Goal: Task Accomplishment & Management: Manage account settings

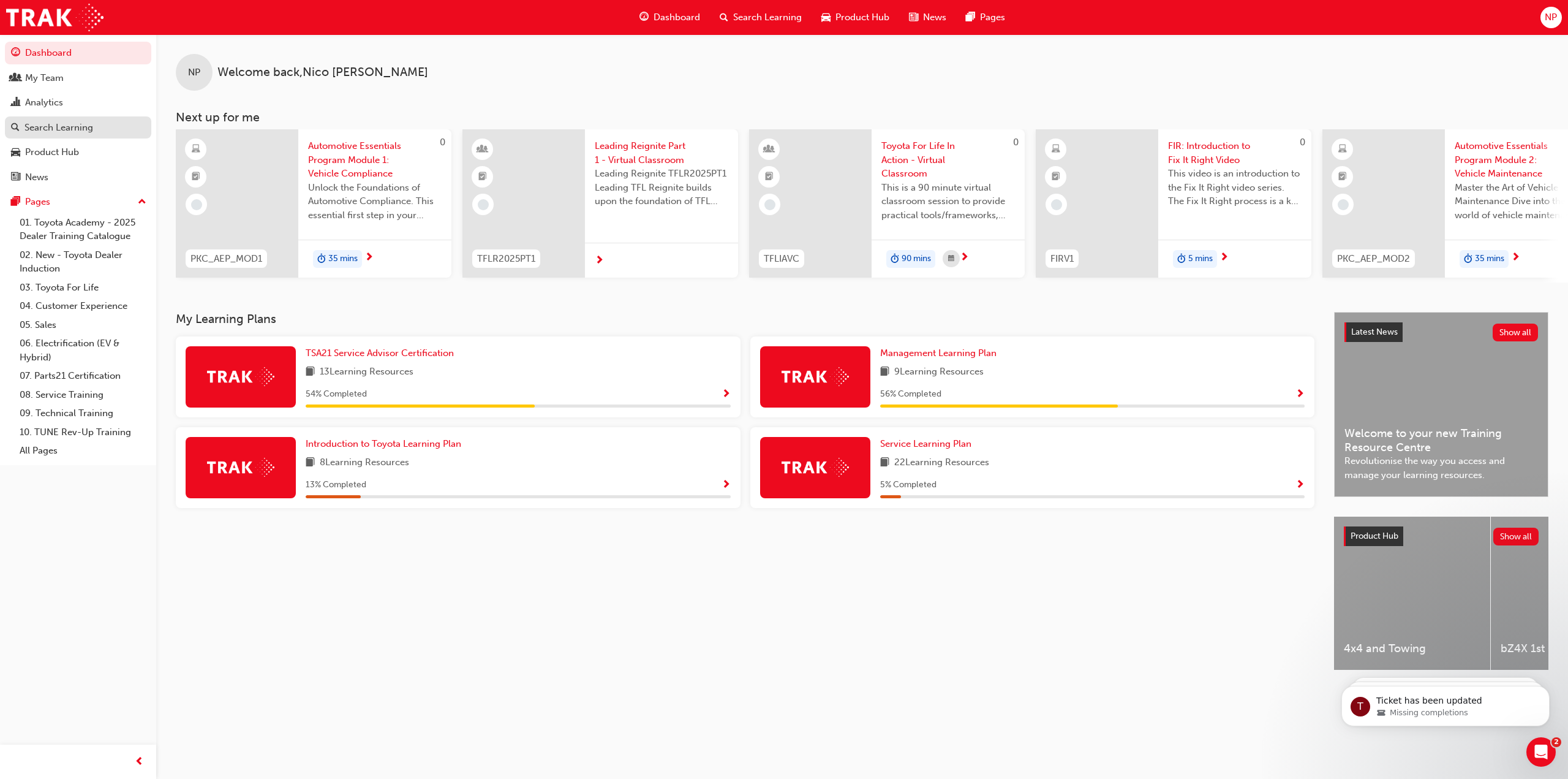
click at [40, 132] on div "Search Learning" at bounding box center [59, 128] width 68 height 14
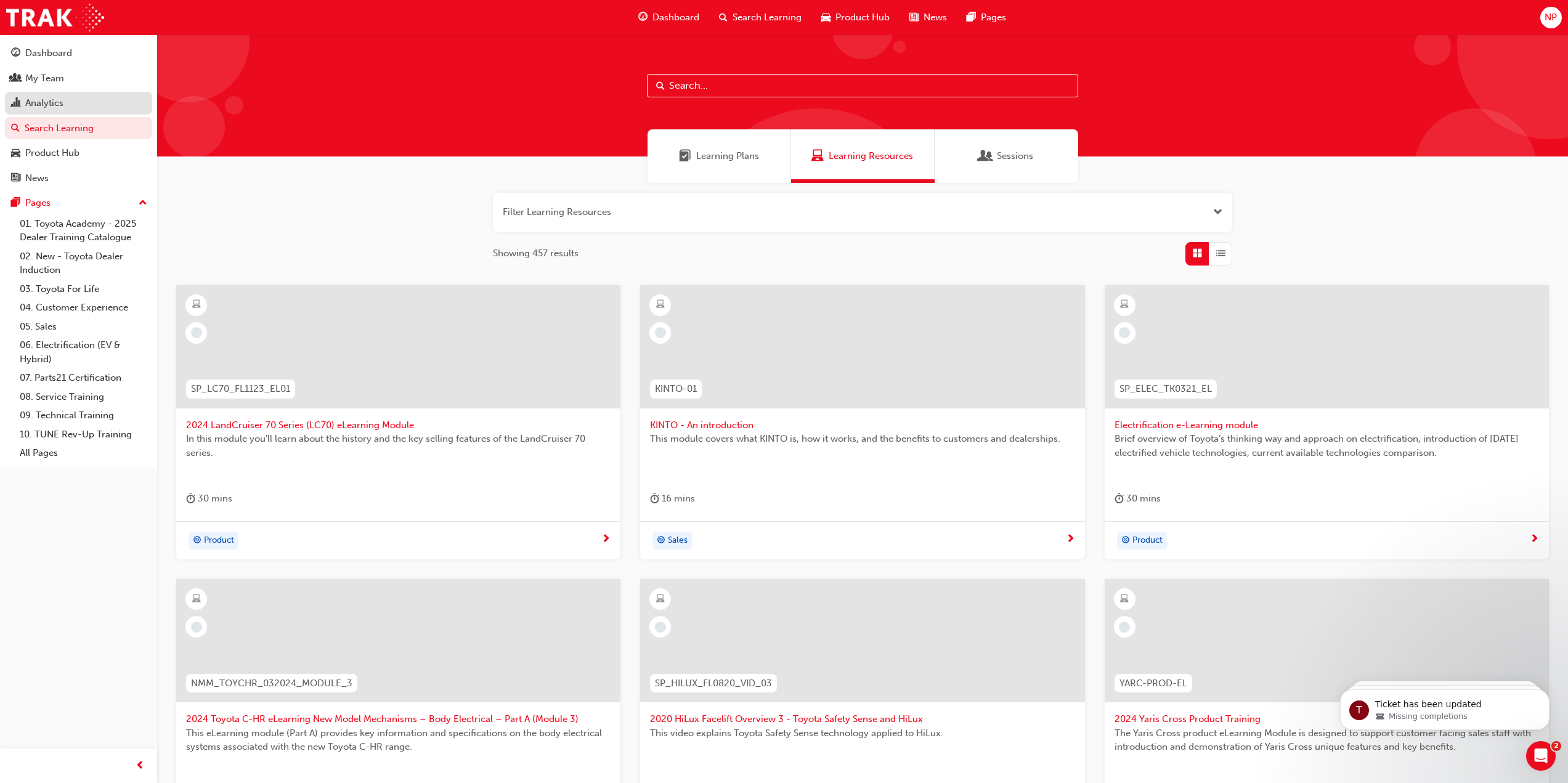
click at [67, 103] on div "Analytics" at bounding box center [79, 104] width 135 height 16
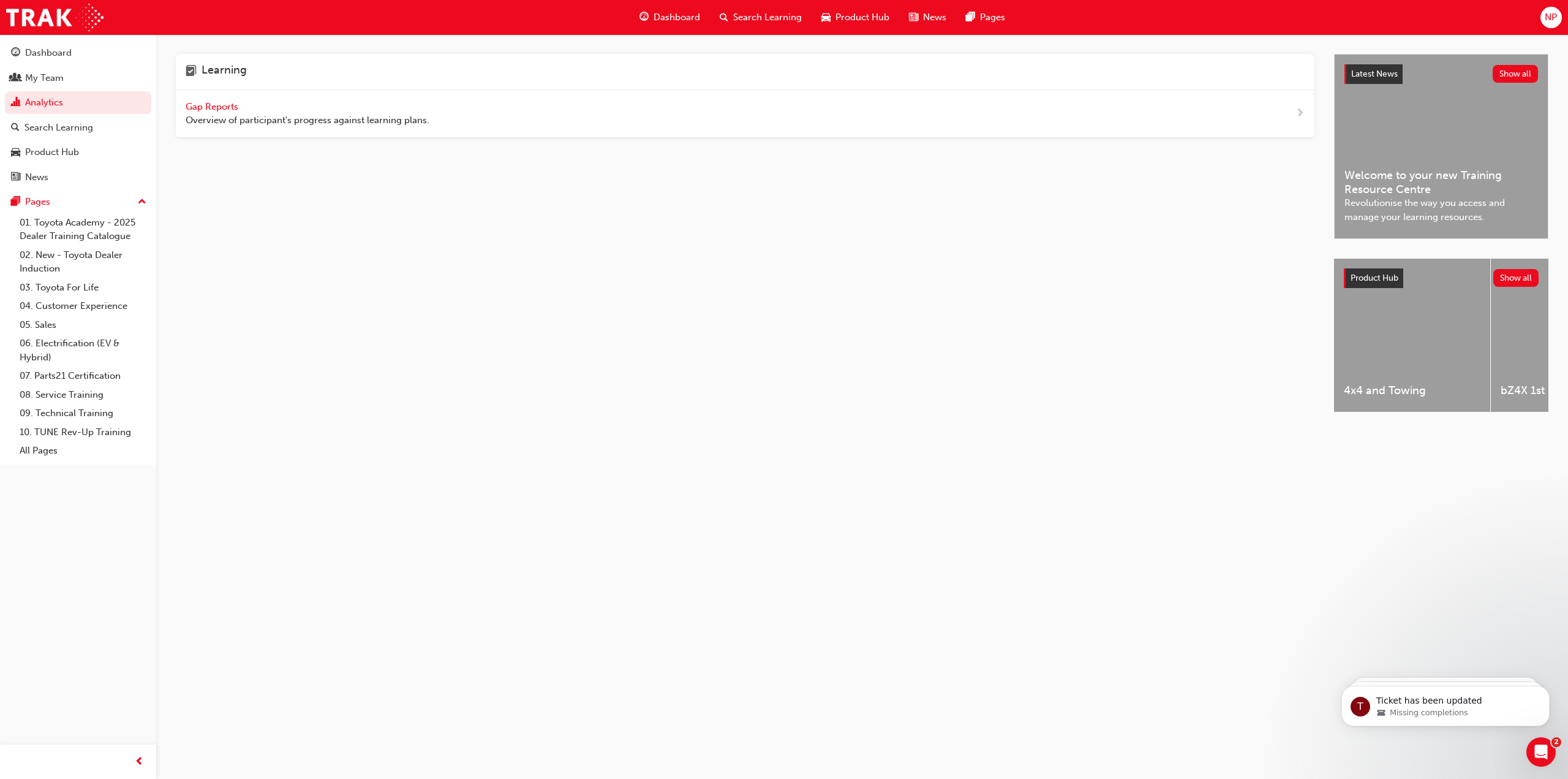
click at [220, 114] on span "Overview of participant's progress against learning plans." at bounding box center [307, 121] width 244 height 14
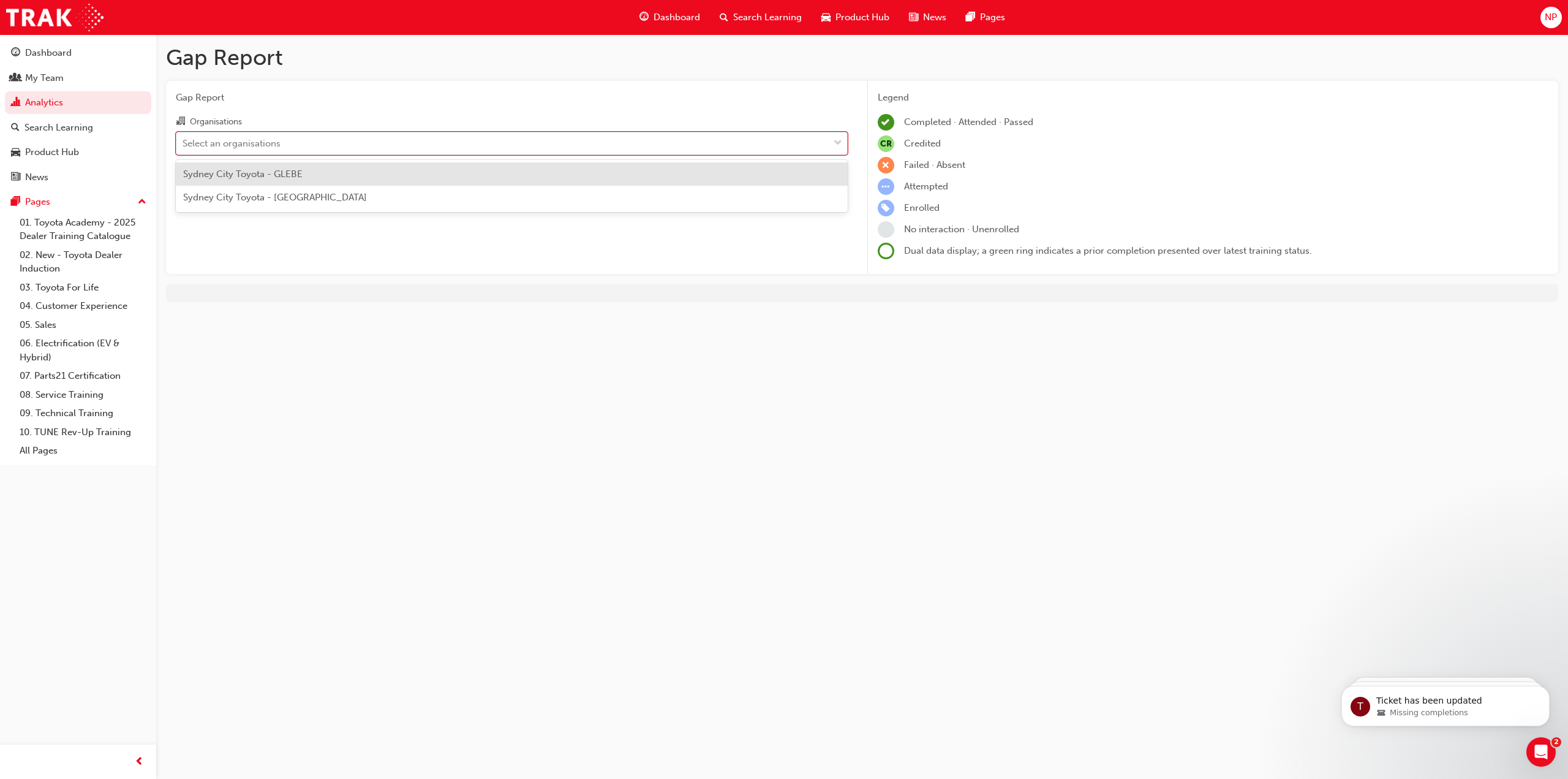
click at [289, 139] on div "Select an organisations" at bounding box center [503, 143] width 652 height 21
click at [184, 139] on input "Organisations option Sydney City Toyota - GLEBE focused, 1 of 2. 2 results avai…" at bounding box center [184, 142] width 1 height 11
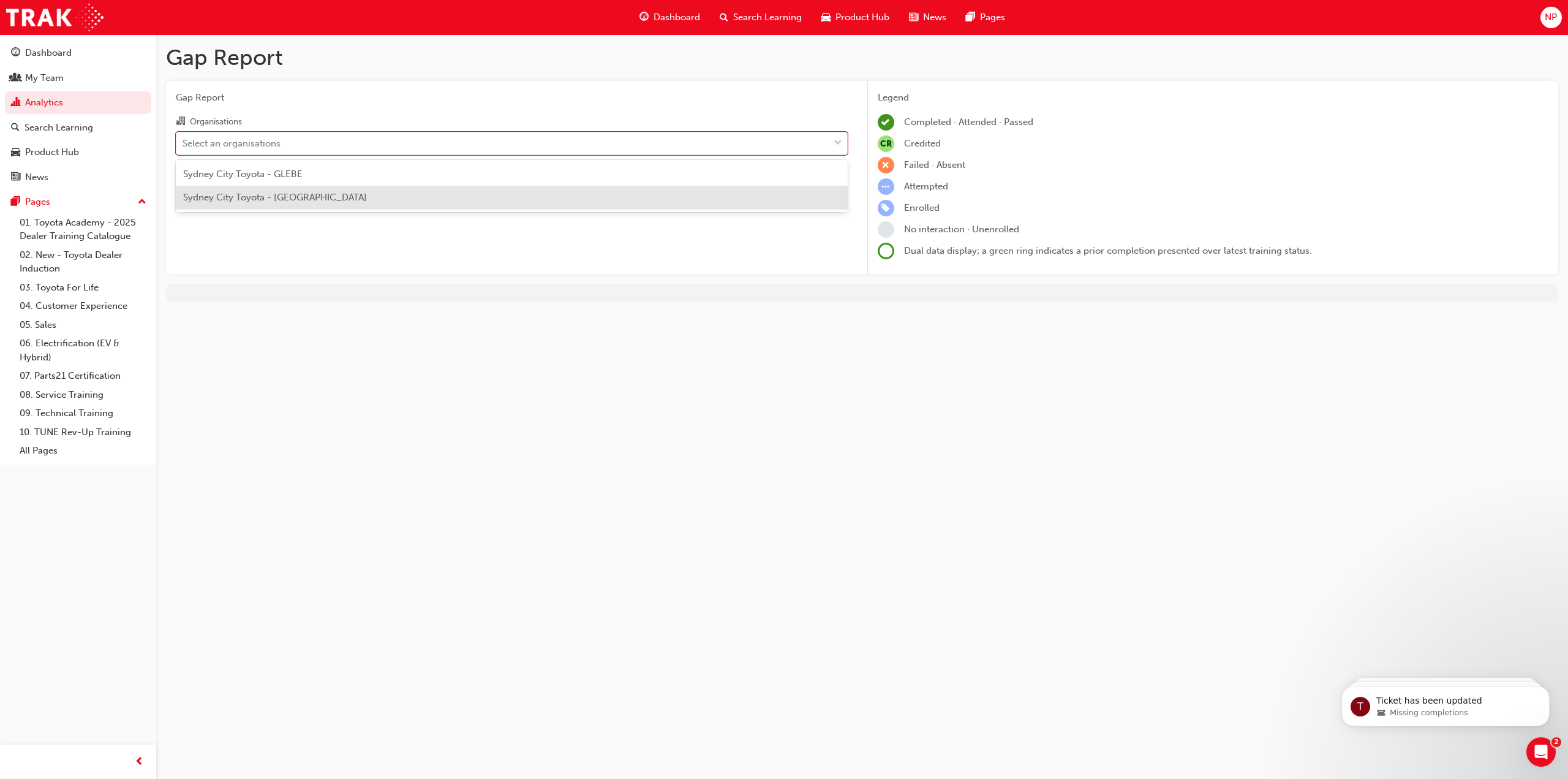
click at [293, 194] on span "Sydney City Toyota - [GEOGRAPHIC_DATA]" at bounding box center [275, 198] width 184 height 11
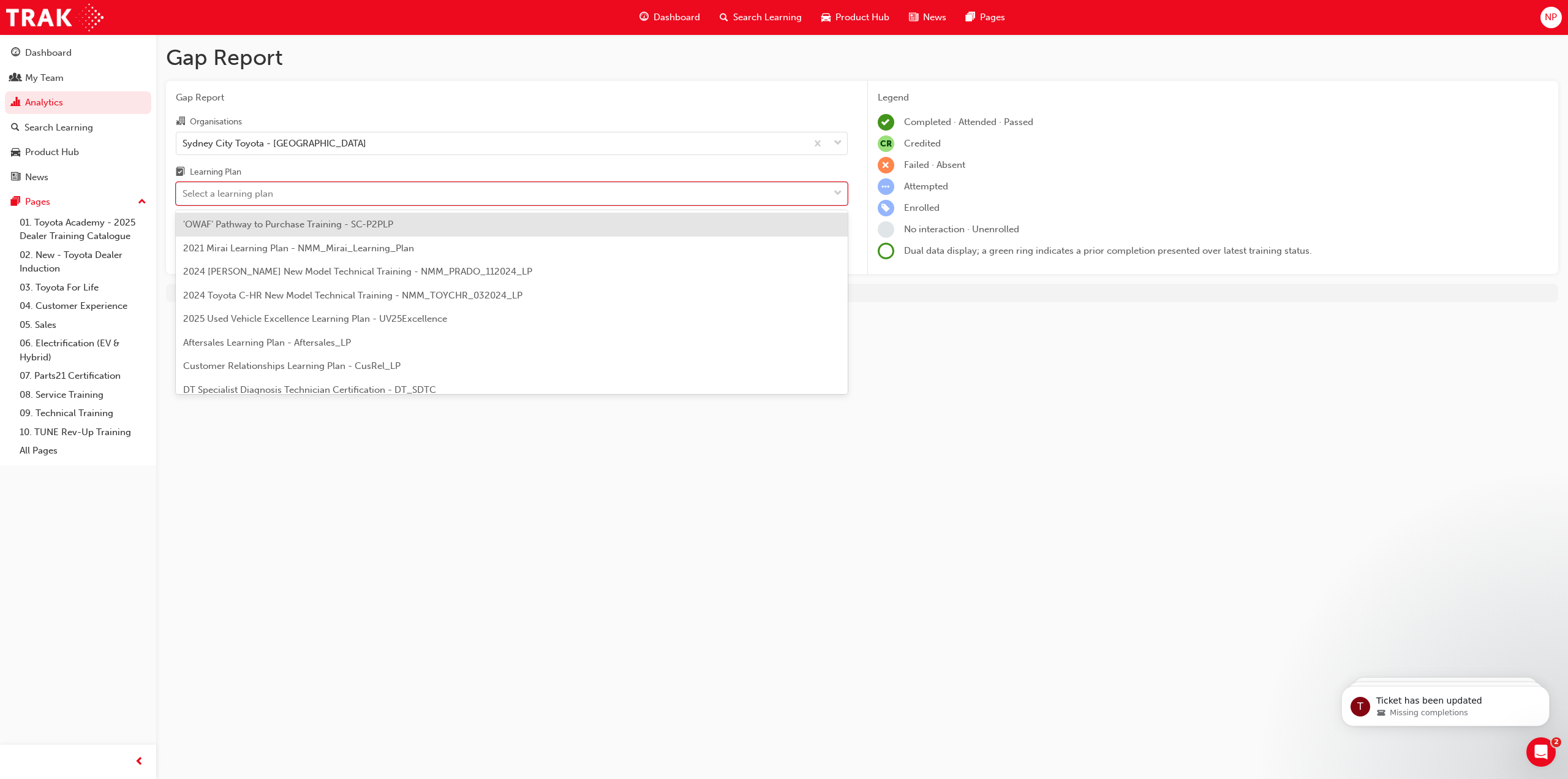
click at [291, 191] on div "Select a learning plan" at bounding box center [503, 194] width 652 height 21
click at [184, 191] on input "Learning Plan option 'OWAF' Pathway to Purchase Training - SC-P2PLP focused, 1 …" at bounding box center [184, 193] width 1 height 11
type input "ser"
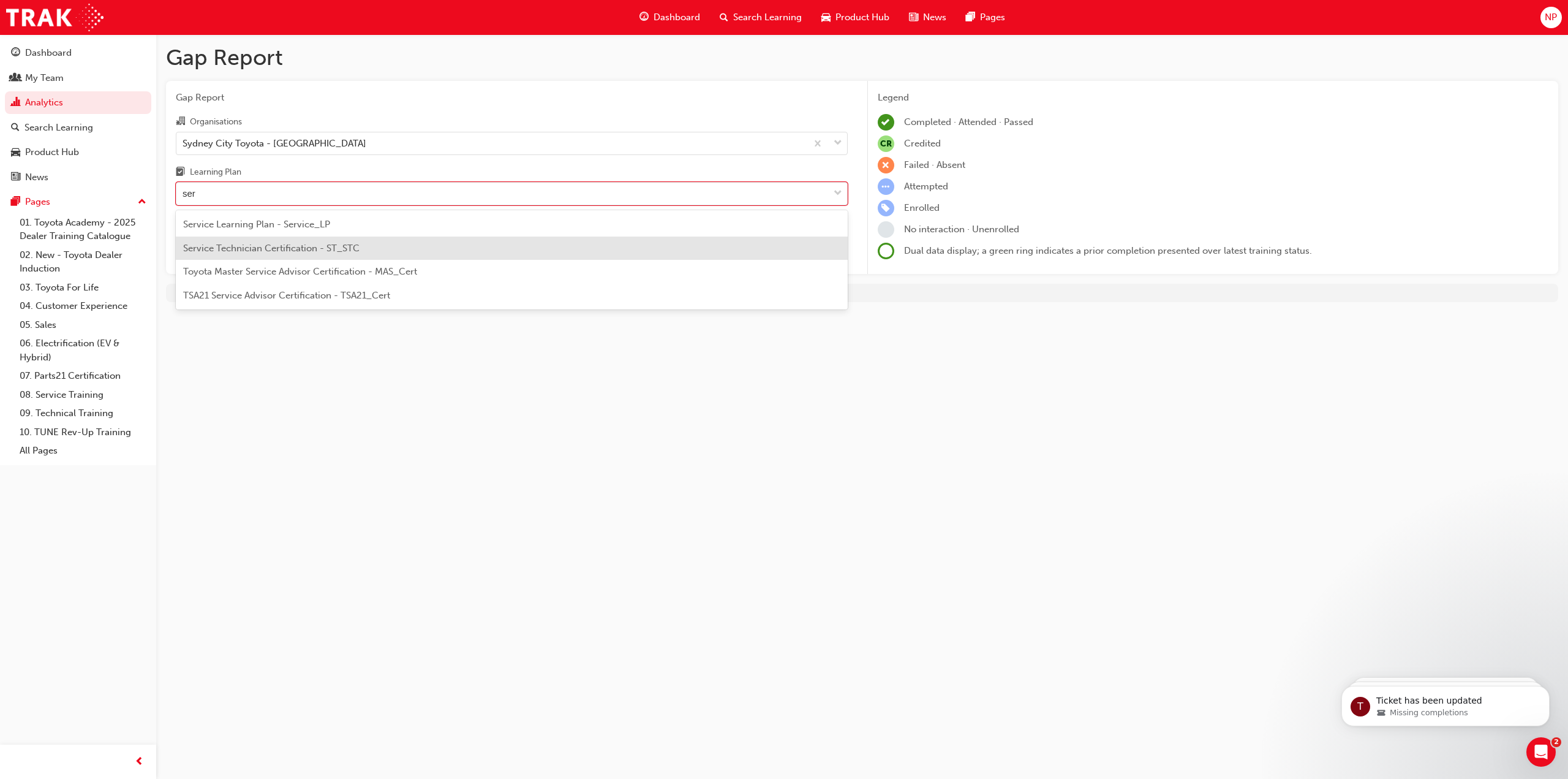
click at [289, 253] on span "Service Technician Certification - ST_STC" at bounding box center [271, 249] width 176 height 11
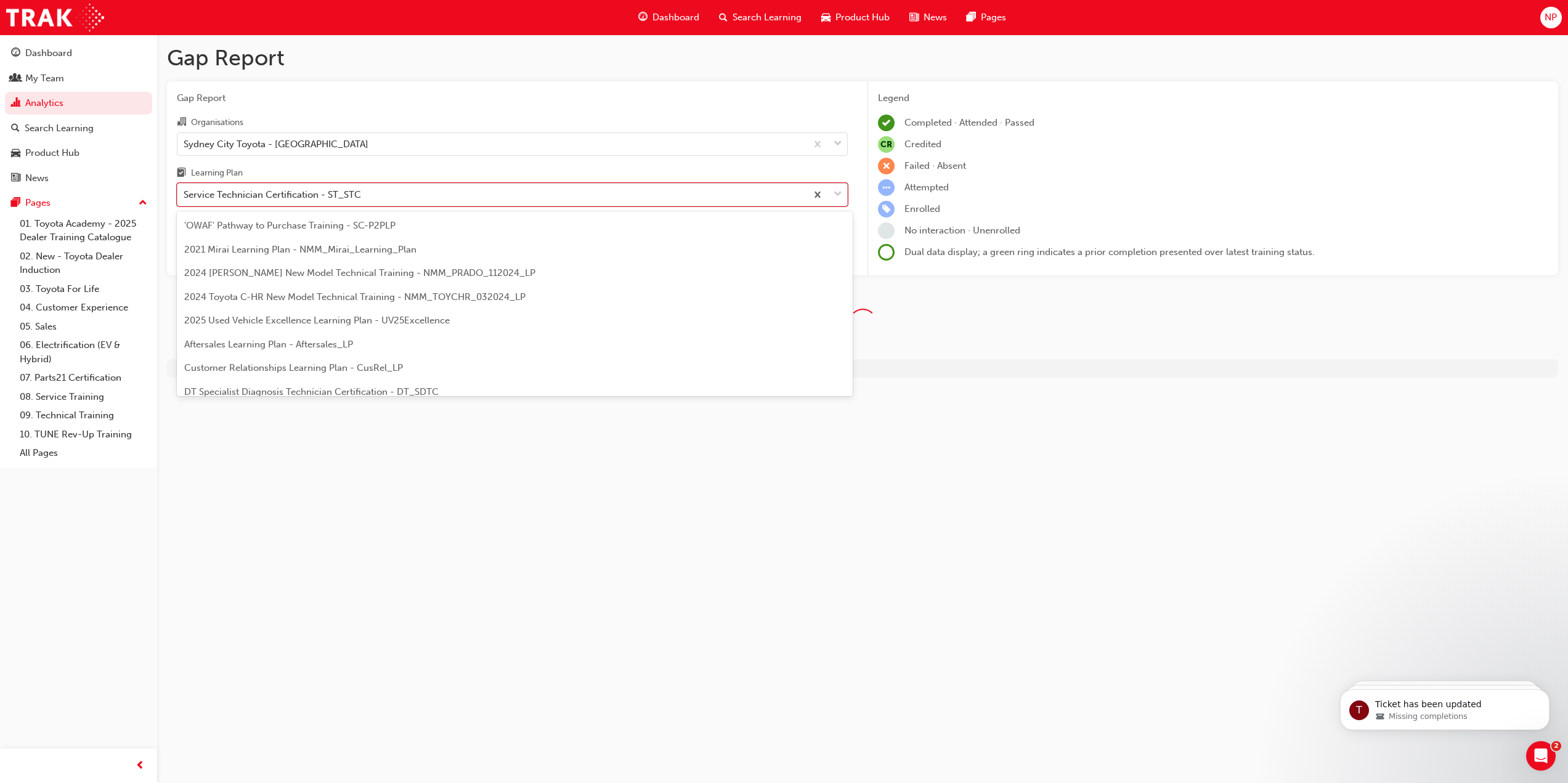
click at [296, 191] on div "Service Technician Certification - ST_STC" at bounding box center [273, 195] width 178 height 14
click at [185, 191] on input "Learning Plan option Service Technician Certification - ST_STC, selected. optio…" at bounding box center [185, 194] width 1 height 11
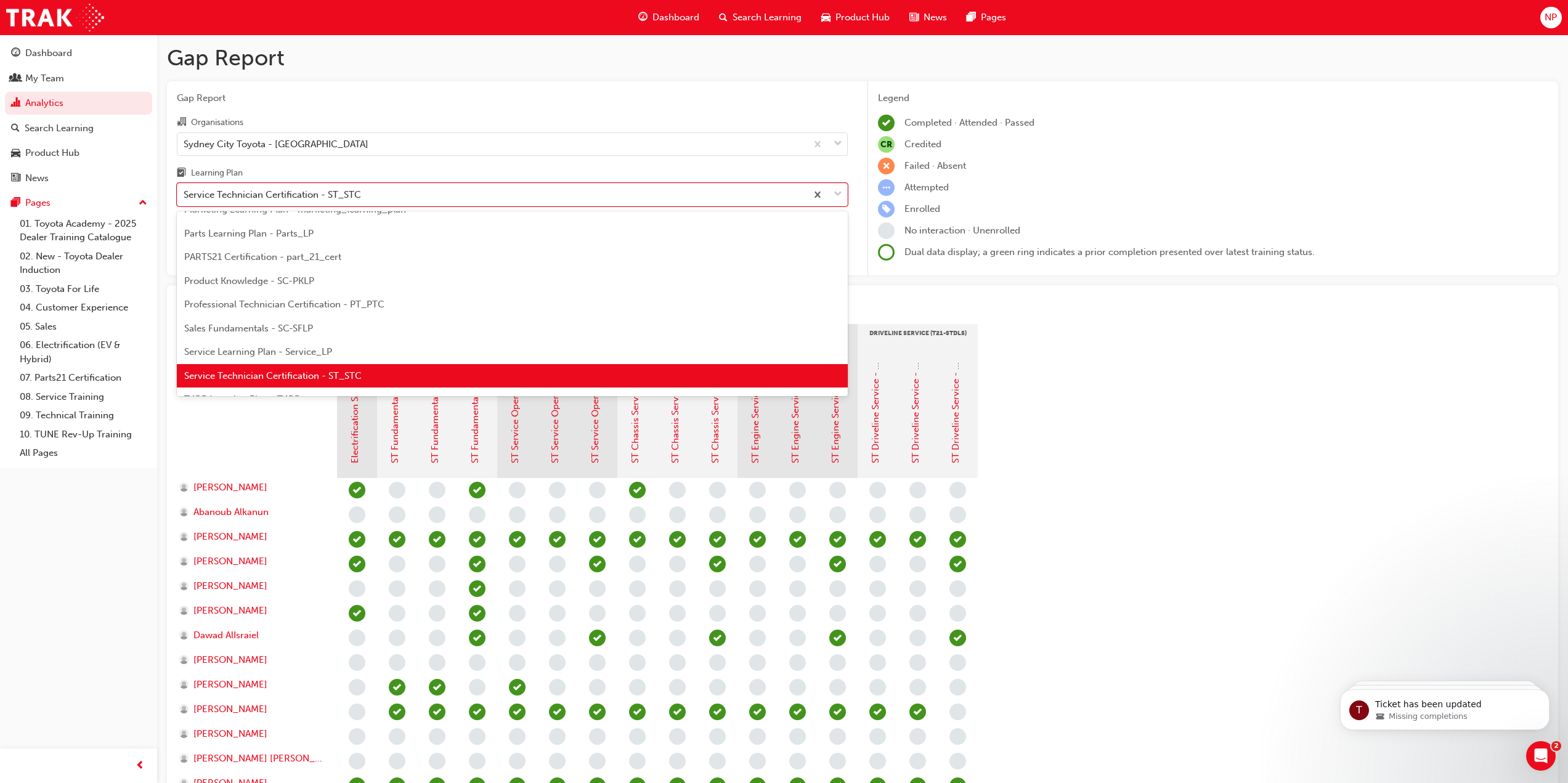
click at [310, 374] on span "Service Technician Certification - ST_STC" at bounding box center [273, 376] width 178 height 11
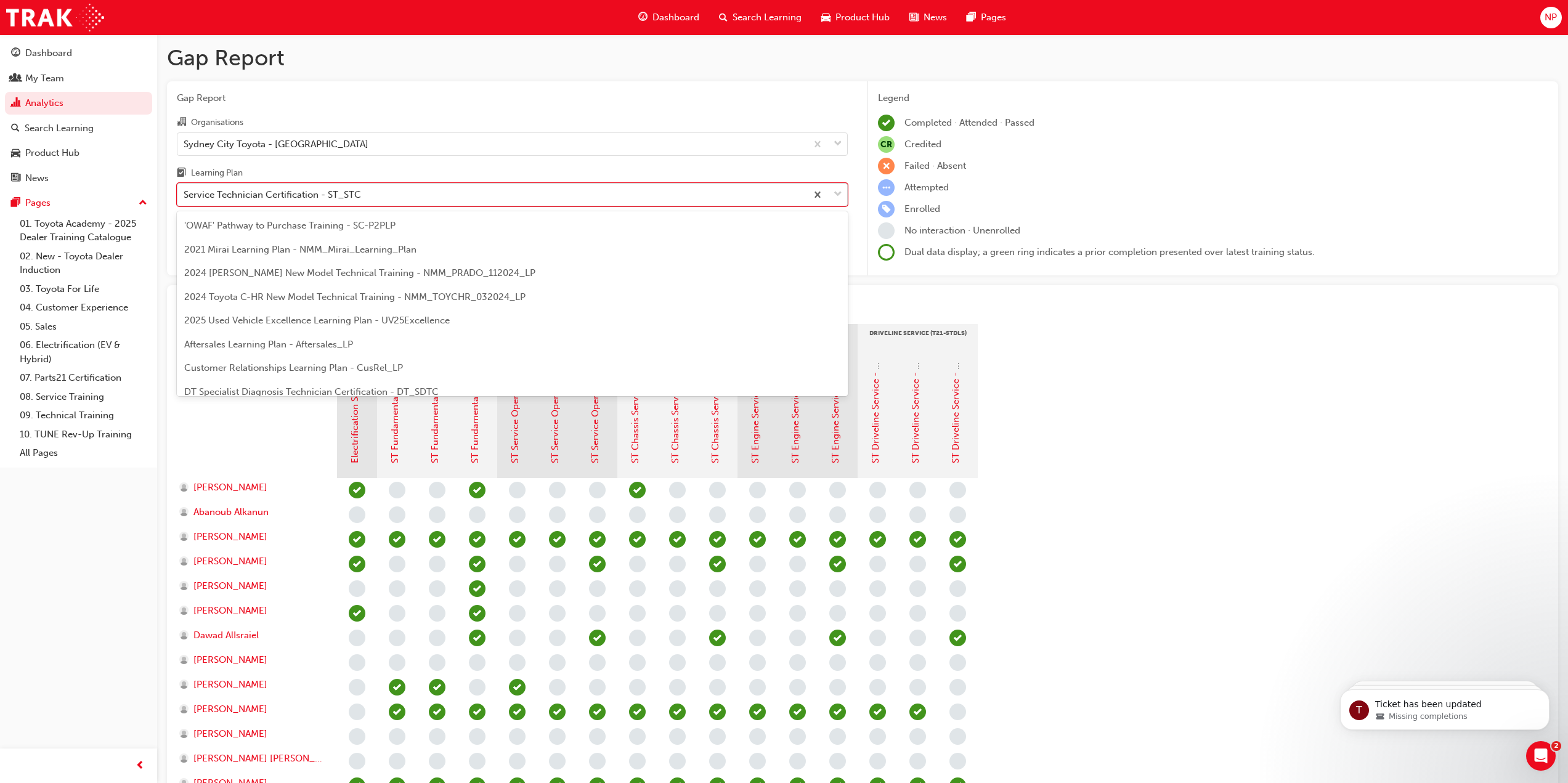
click at [372, 189] on div "Service Technician Certification - ST_STC" at bounding box center [492, 195] width 629 height 21
click at [185, 189] on input "Learning Plan option Service Technician Certification - ST_STC, selected. optio…" at bounding box center [185, 194] width 1 height 11
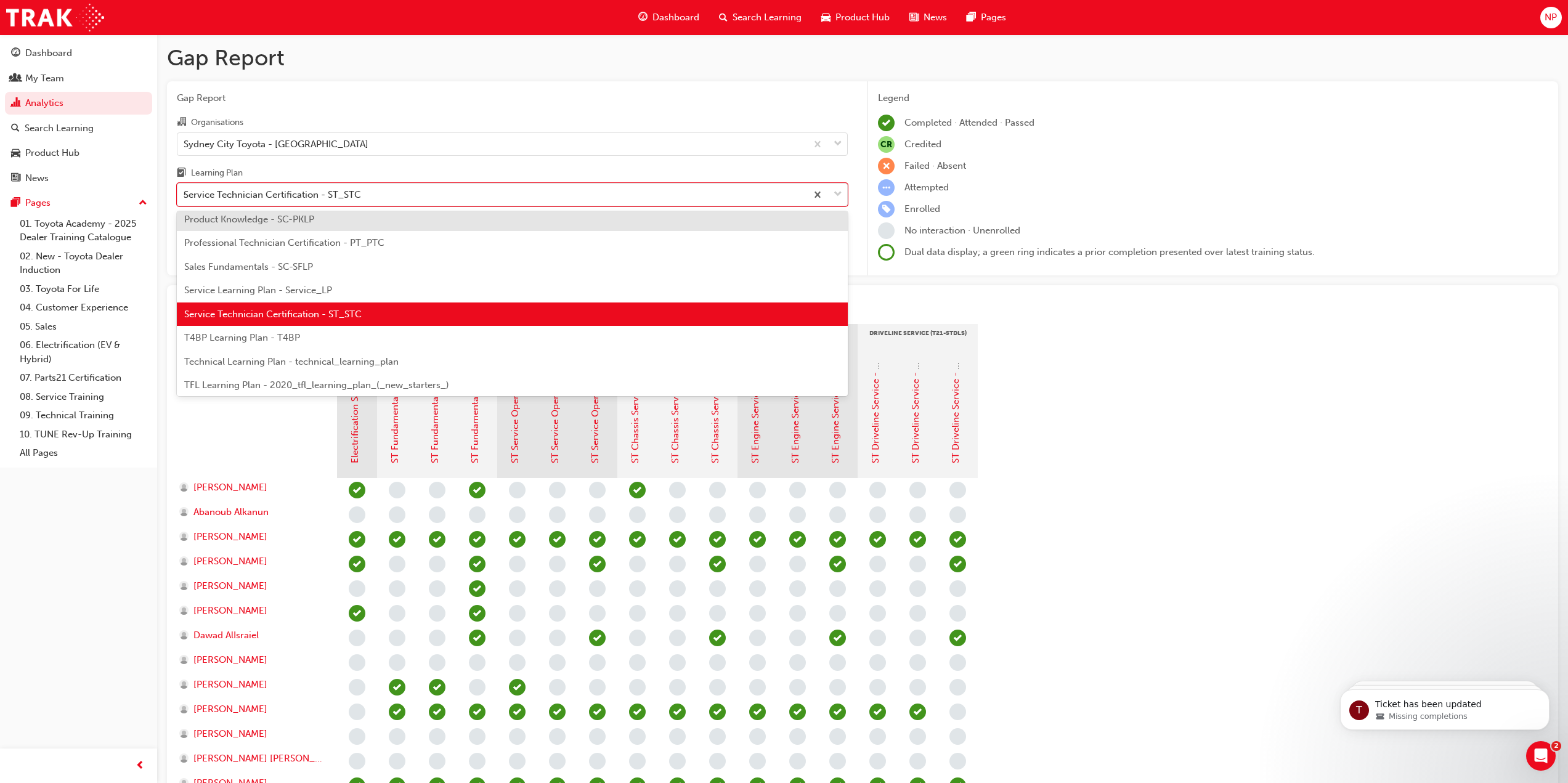
scroll to position [220, 0]
type input "ser"
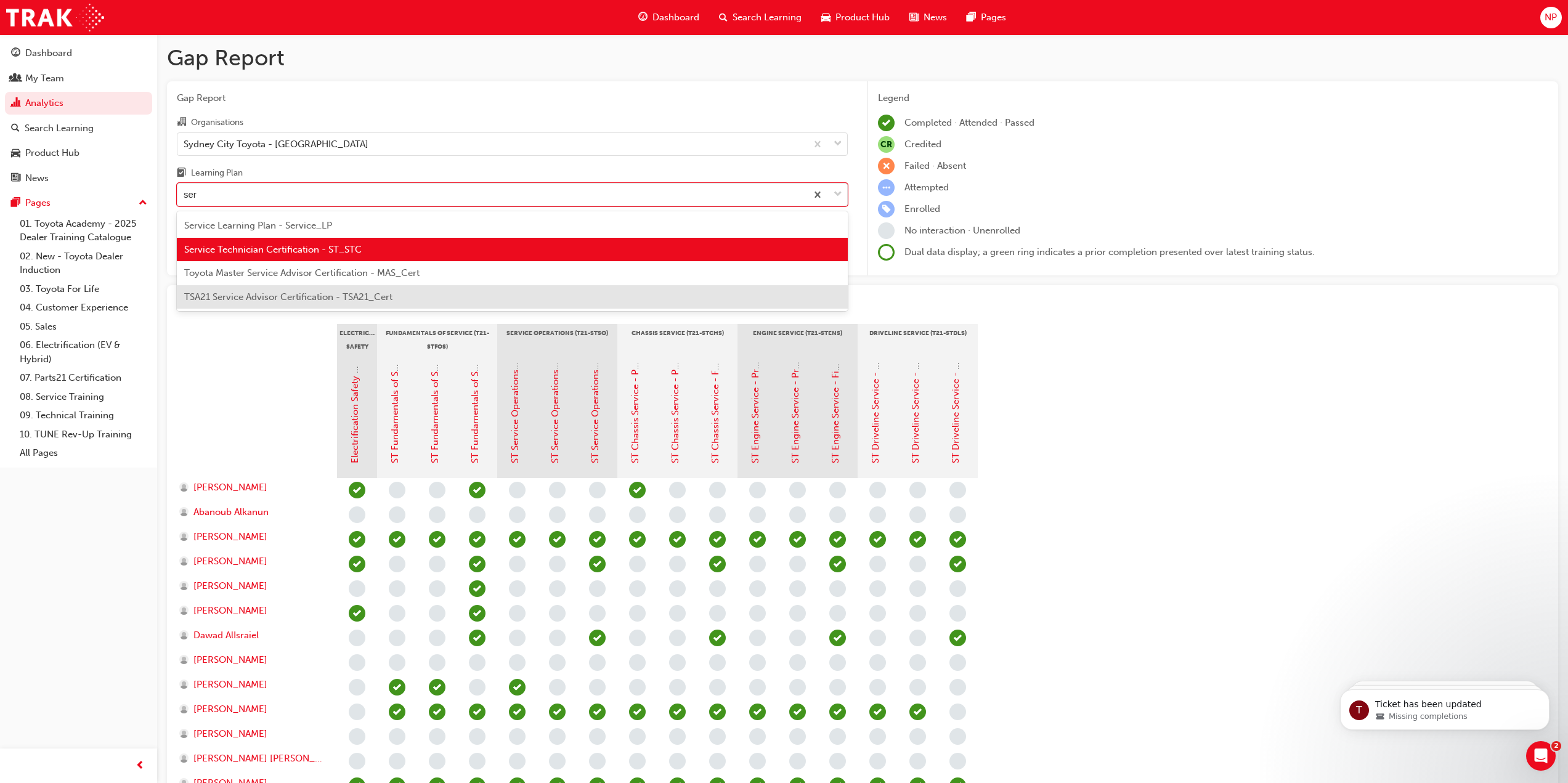
click at [296, 296] on span "TSA21 Service Advisor Certification - TSA21_Cert" at bounding box center [288, 297] width 208 height 11
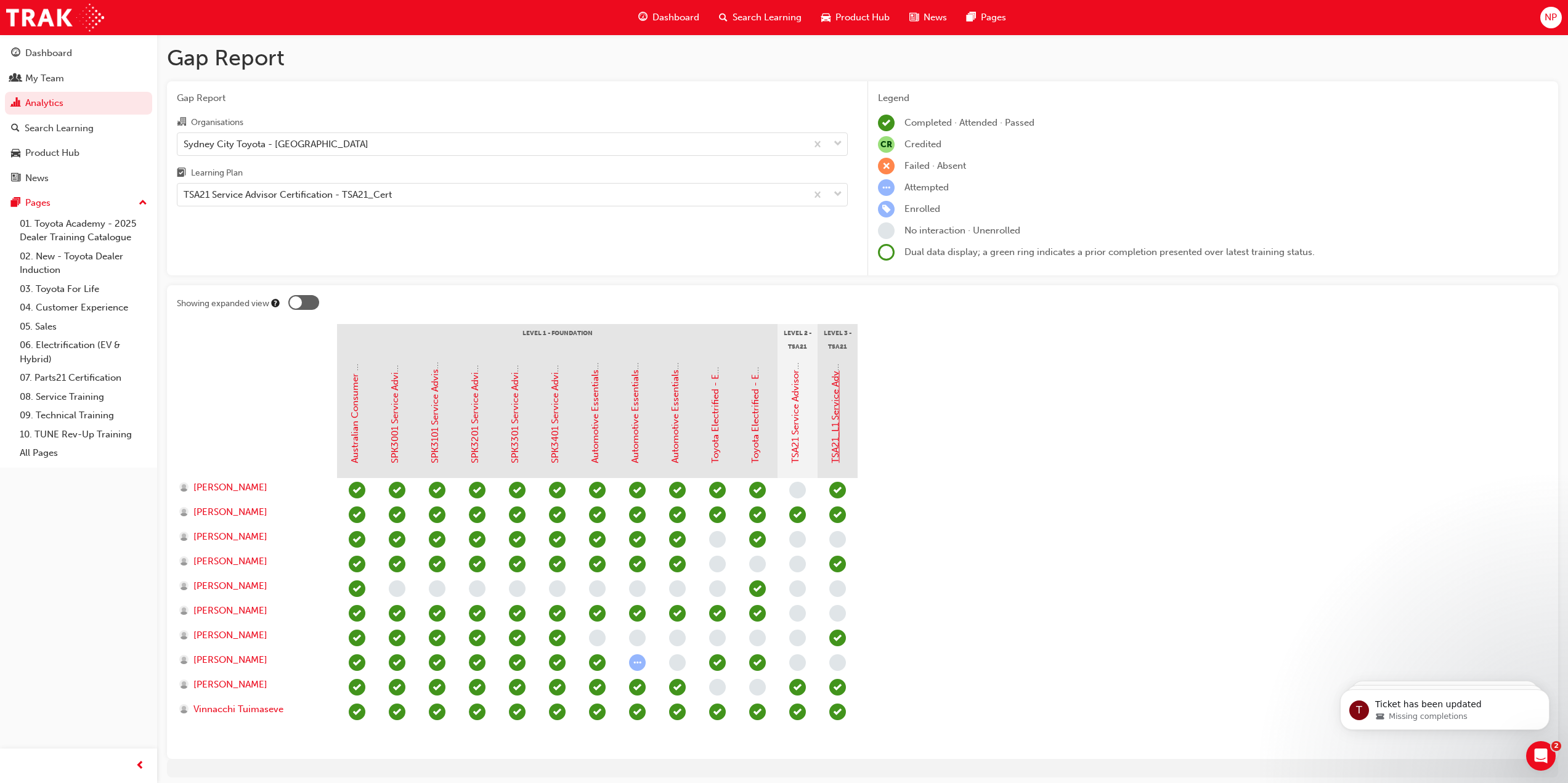
click at [832, 427] on link "TSA21_L1 Service Advisor Certification (Quiz)" at bounding box center [836, 366] width 11 height 193
click at [794, 441] on link "TSA21 Service Advisor Course ( face to face)" at bounding box center [795, 370] width 11 height 187
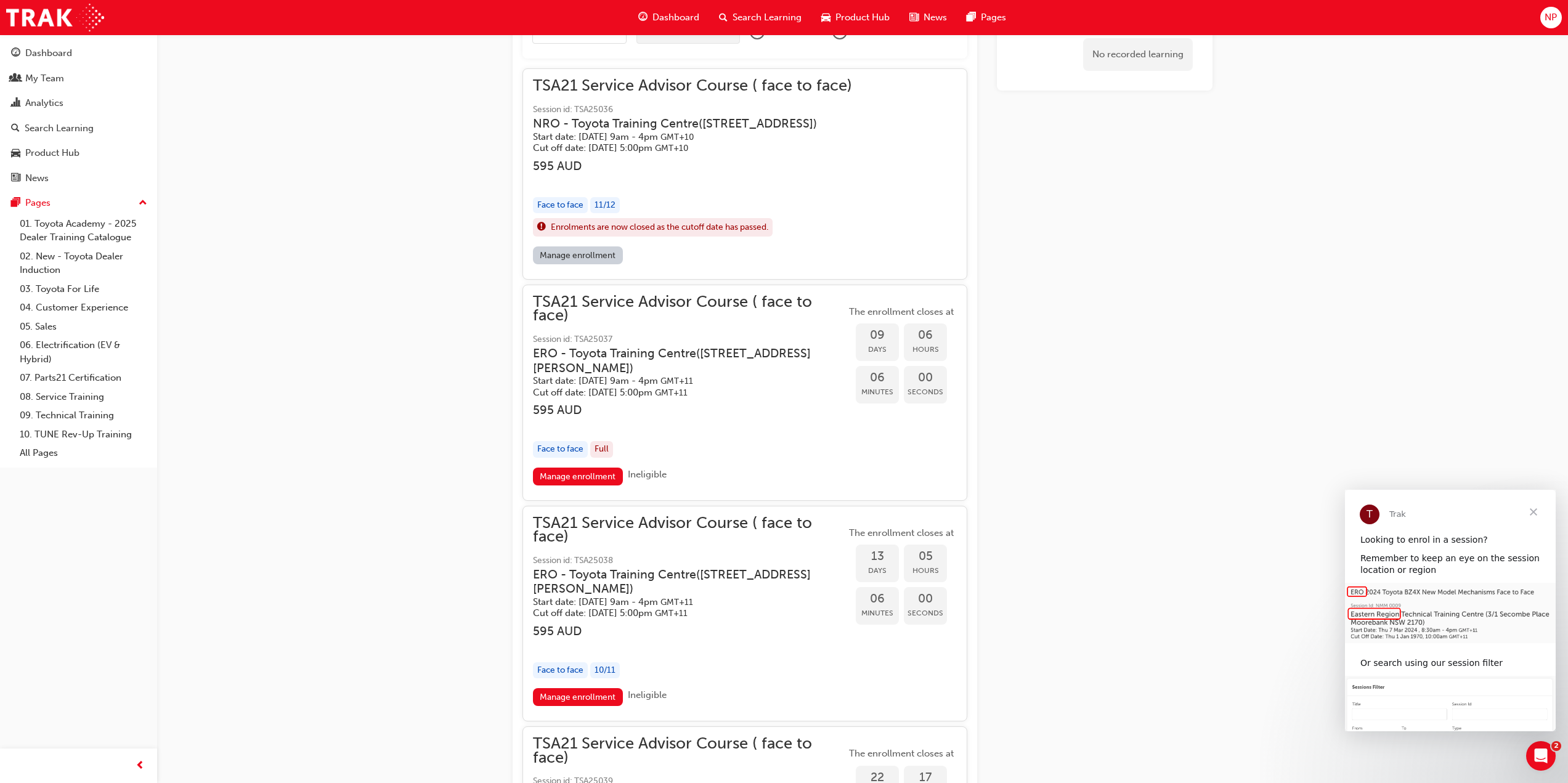
scroll to position [1354, 0]
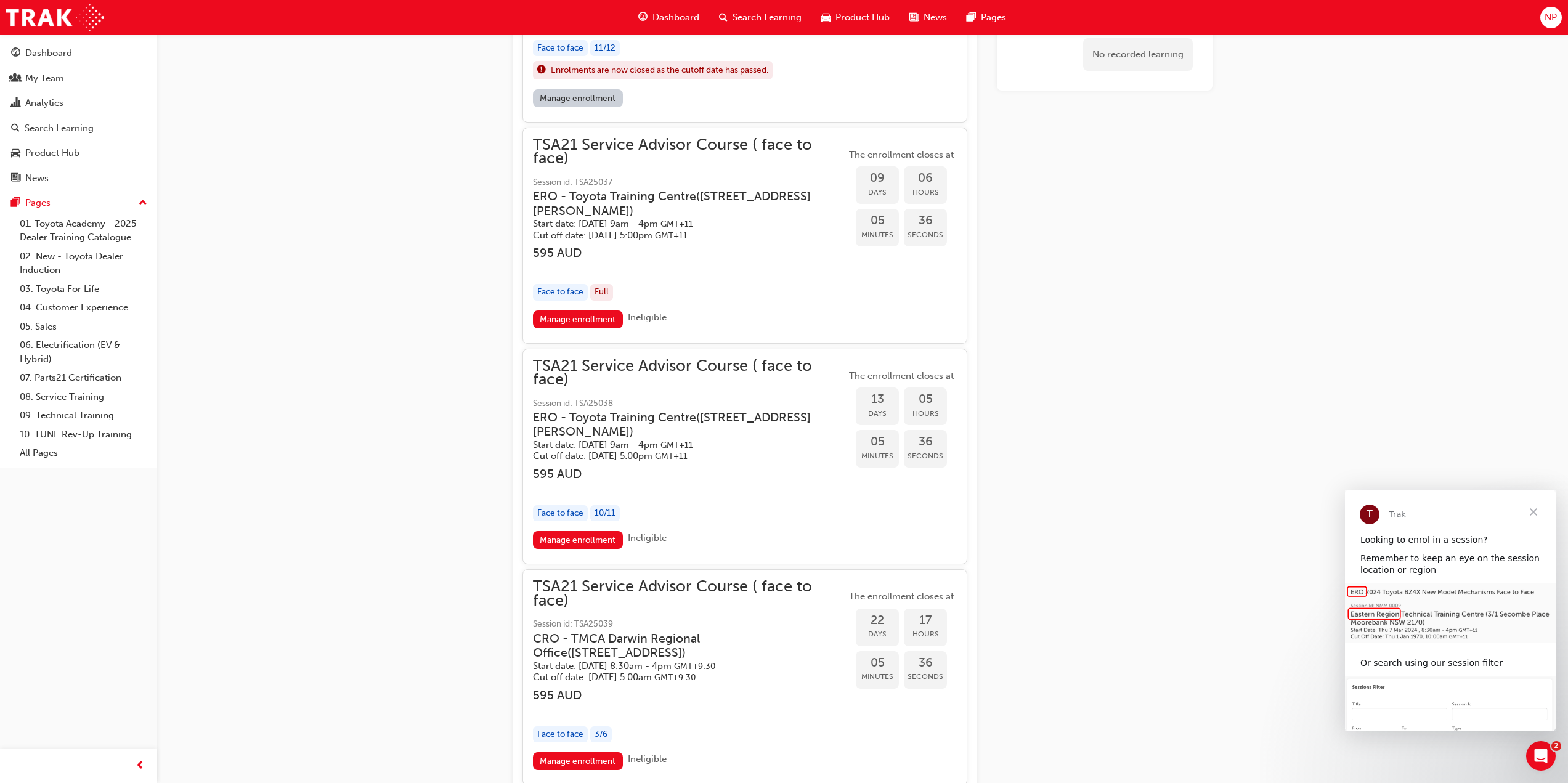
drag, startPoint x: 647, startPoint y: 510, endPoint x: 626, endPoint y: 492, distance: 27.7
click at [625, 492] on div "button" at bounding box center [690, 488] width 313 height 14
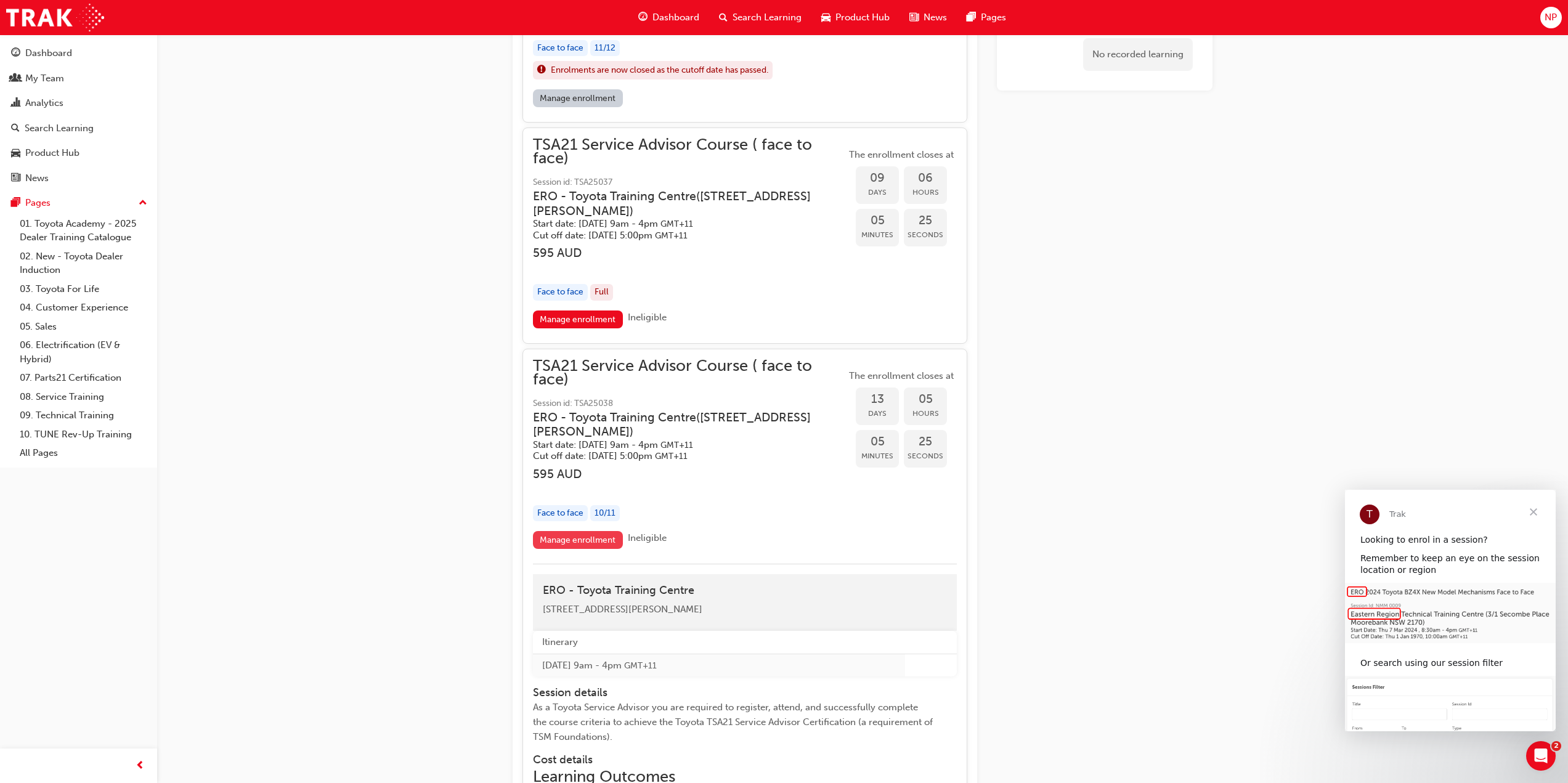
click at [601, 537] on link "Manage enrollment" at bounding box center [578, 540] width 90 height 18
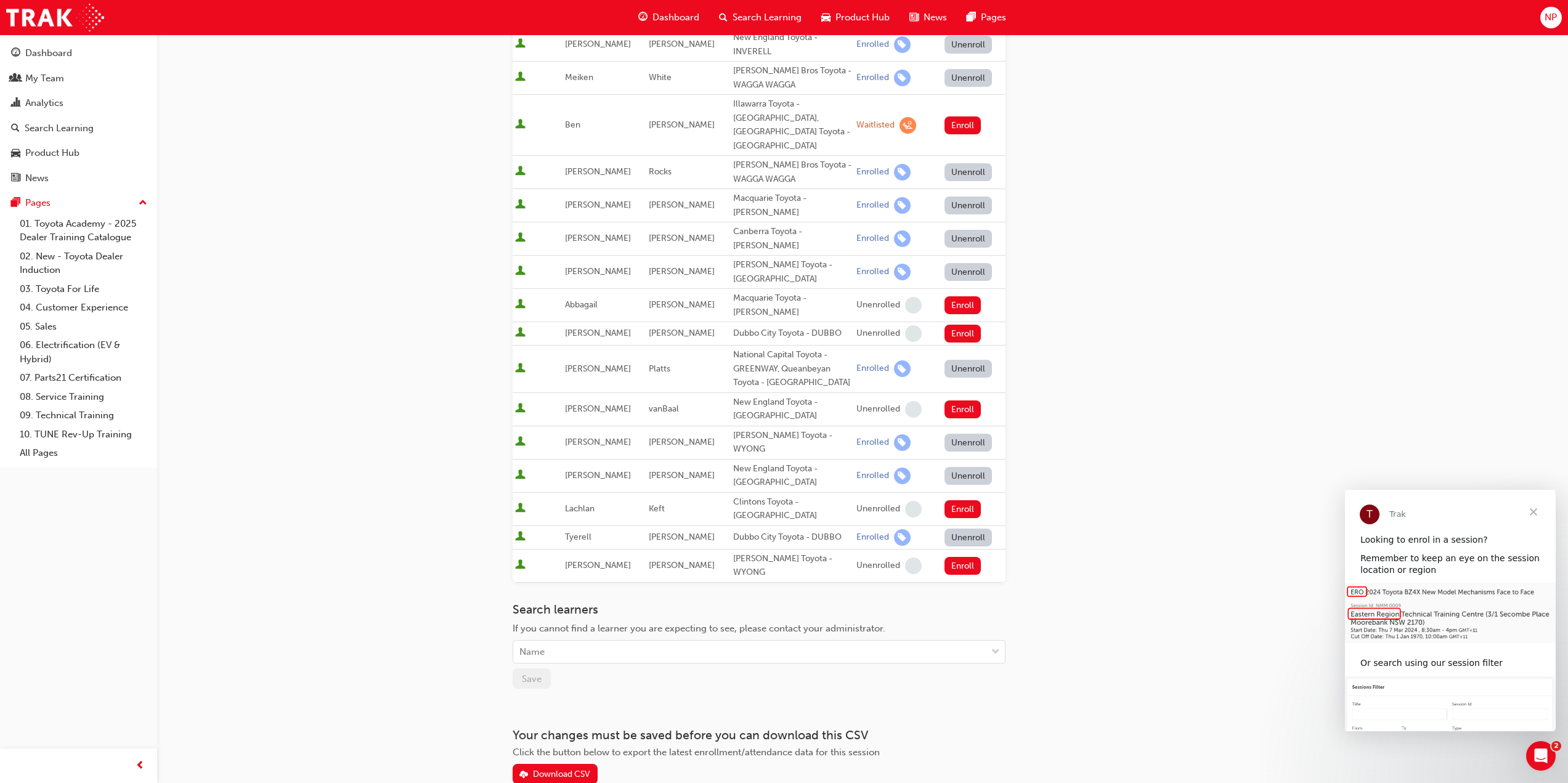
scroll to position [238, 0]
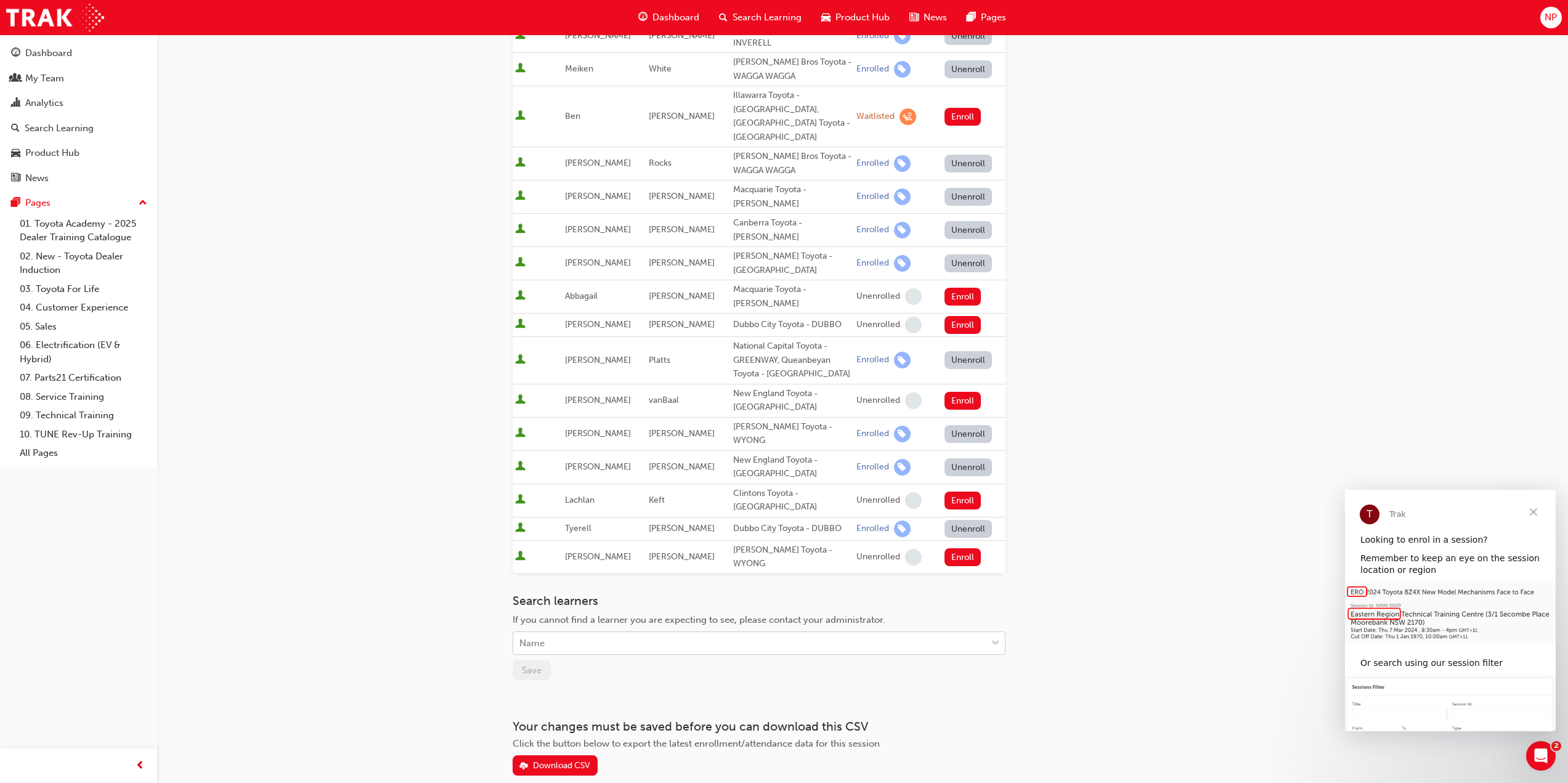
drag, startPoint x: 605, startPoint y: 564, endPoint x: 604, endPoint y: 580, distance: 16.0
click at [605, 594] on div "Search learners If you cannot find a learner you are expecting to see, please c…" at bounding box center [759, 625] width 493 height 62
click at [604, 633] on div "Name" at bounding box center [750, 643] width 473 height 21
type input "[PERSON_NAME]"
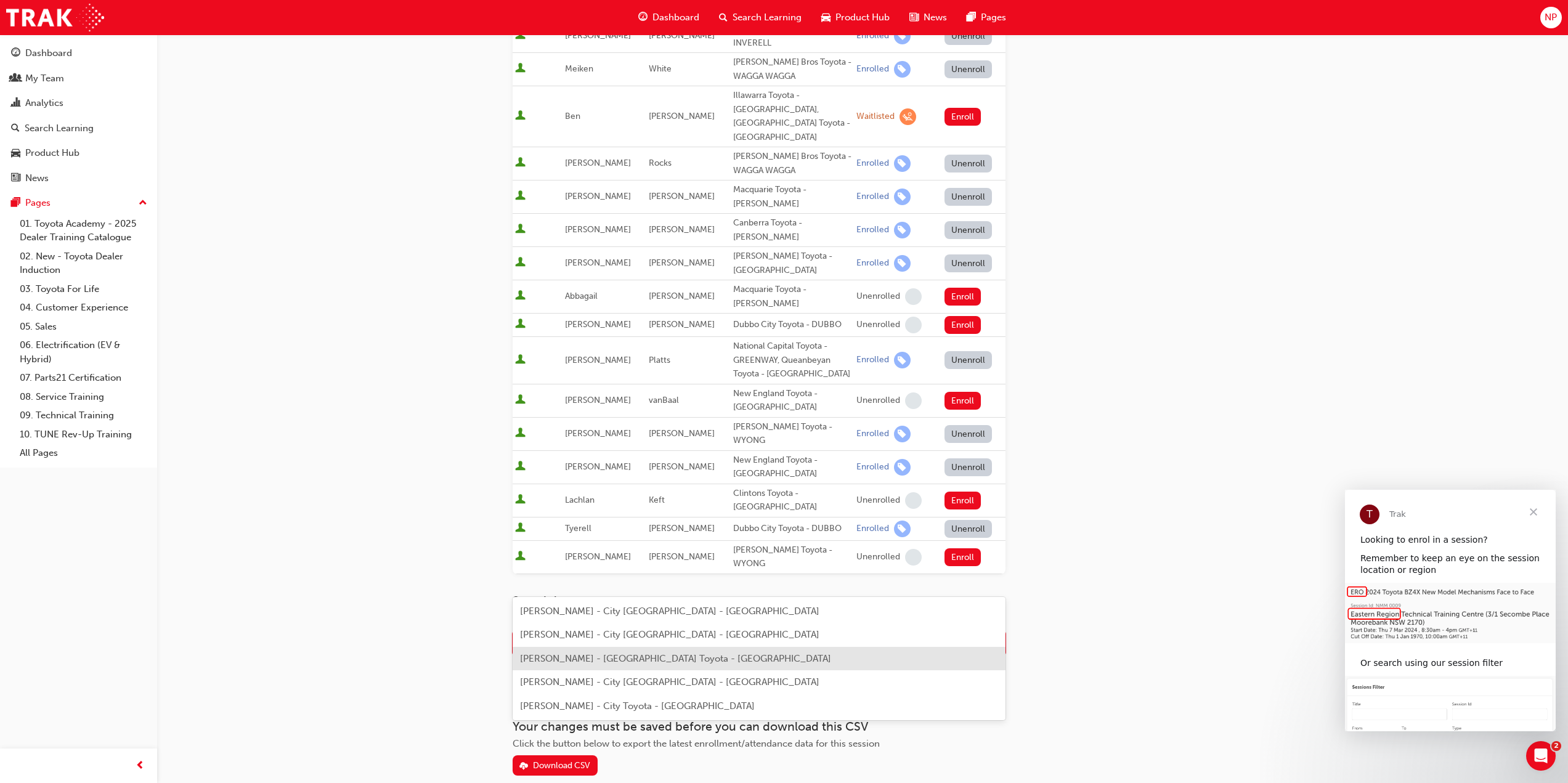
click at [687, 657] on span "[PERSON_NAME] - [GEOGRAPHIC_DATA] Toyota - [GEOGRAPHIC_DATA]" at bounding box center [675, 659] width 311 height 11
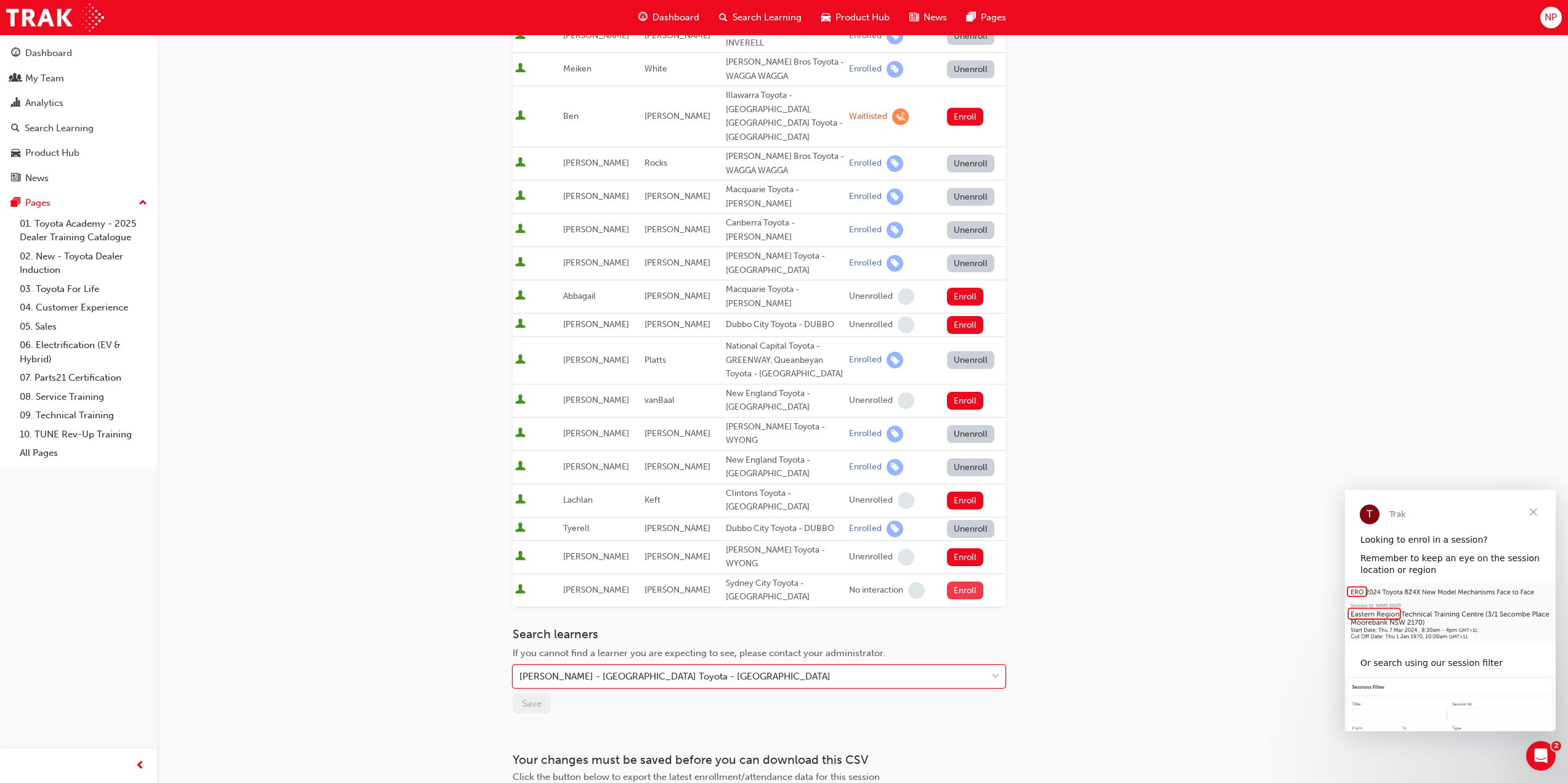
click at [964, 581] on button "Enroll" at bounding box center [966, 590] width 37 height 18
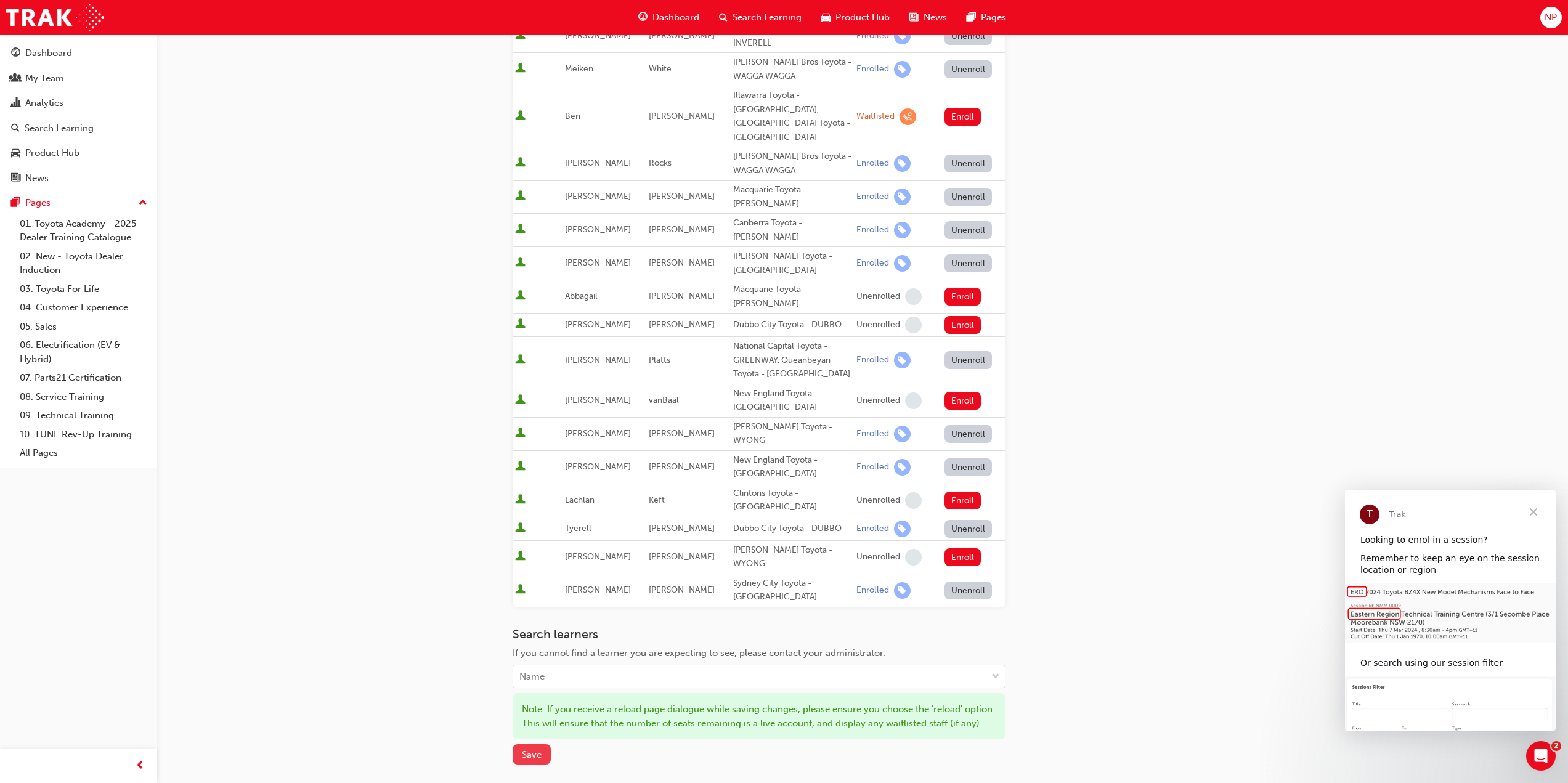
click at [538, 749] on span "Save" at bounding box center [532, 755] width 20 height 11
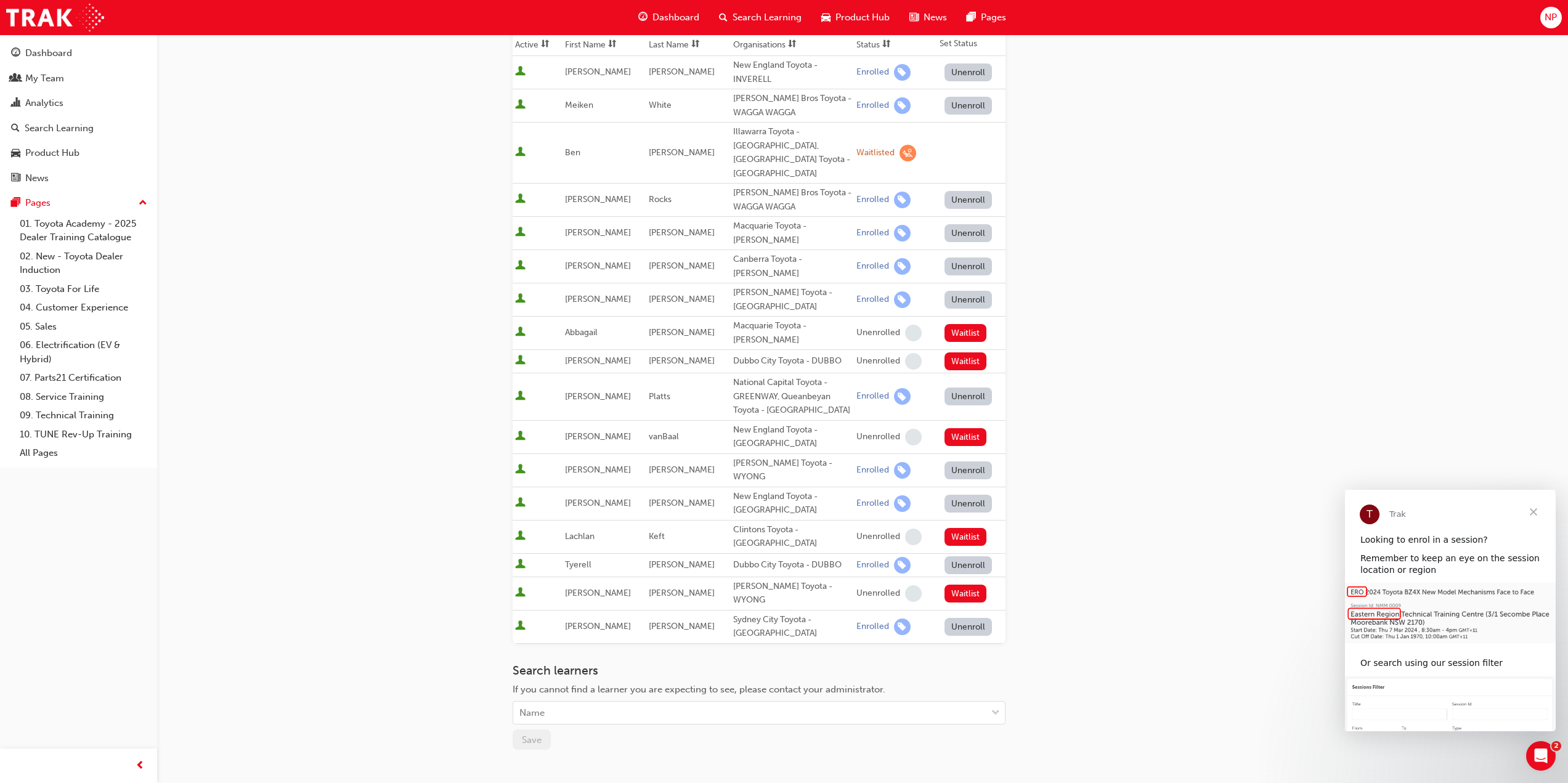
scroll to position [0, 0]
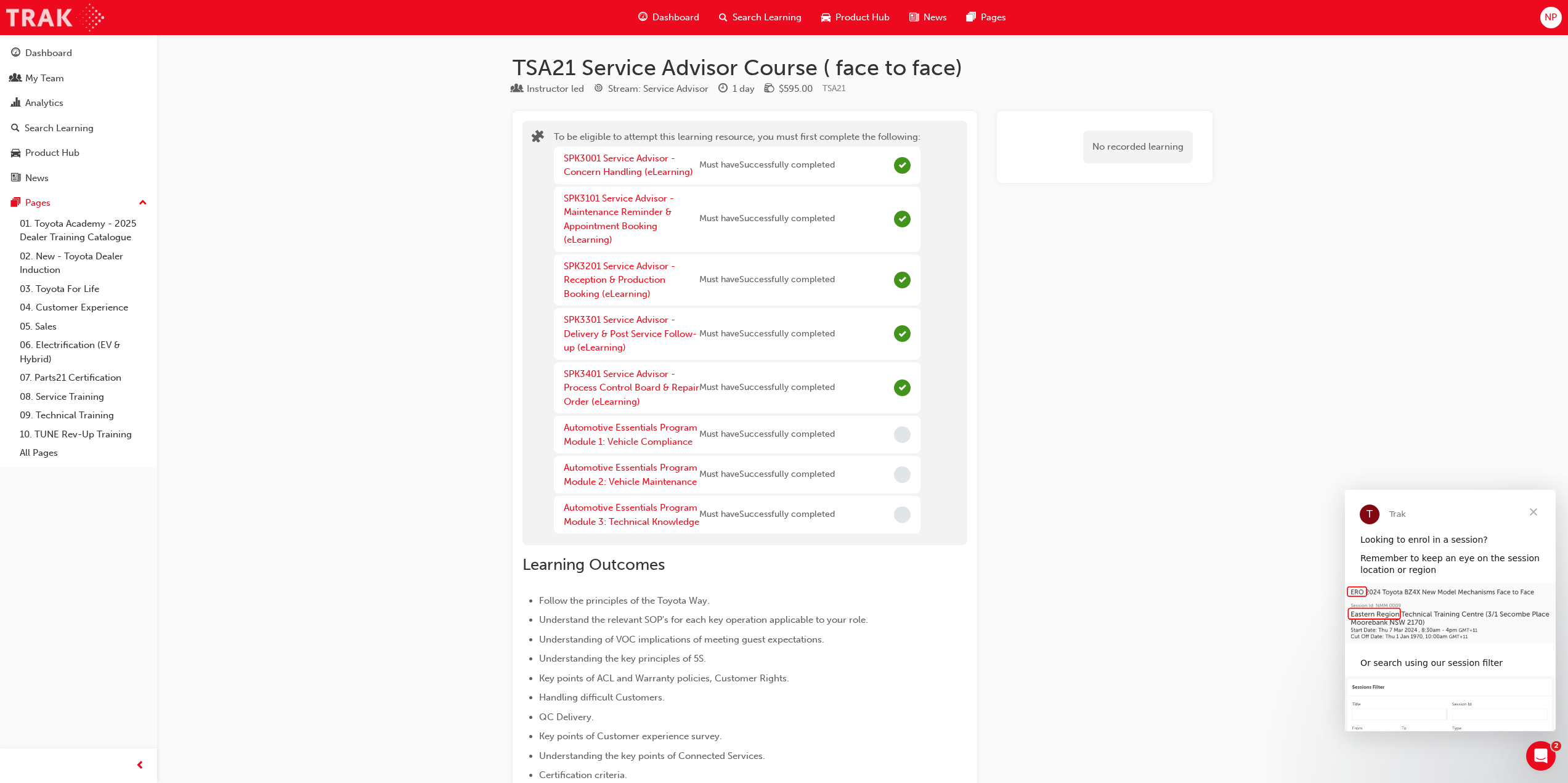
scroll to position [1354, 0]
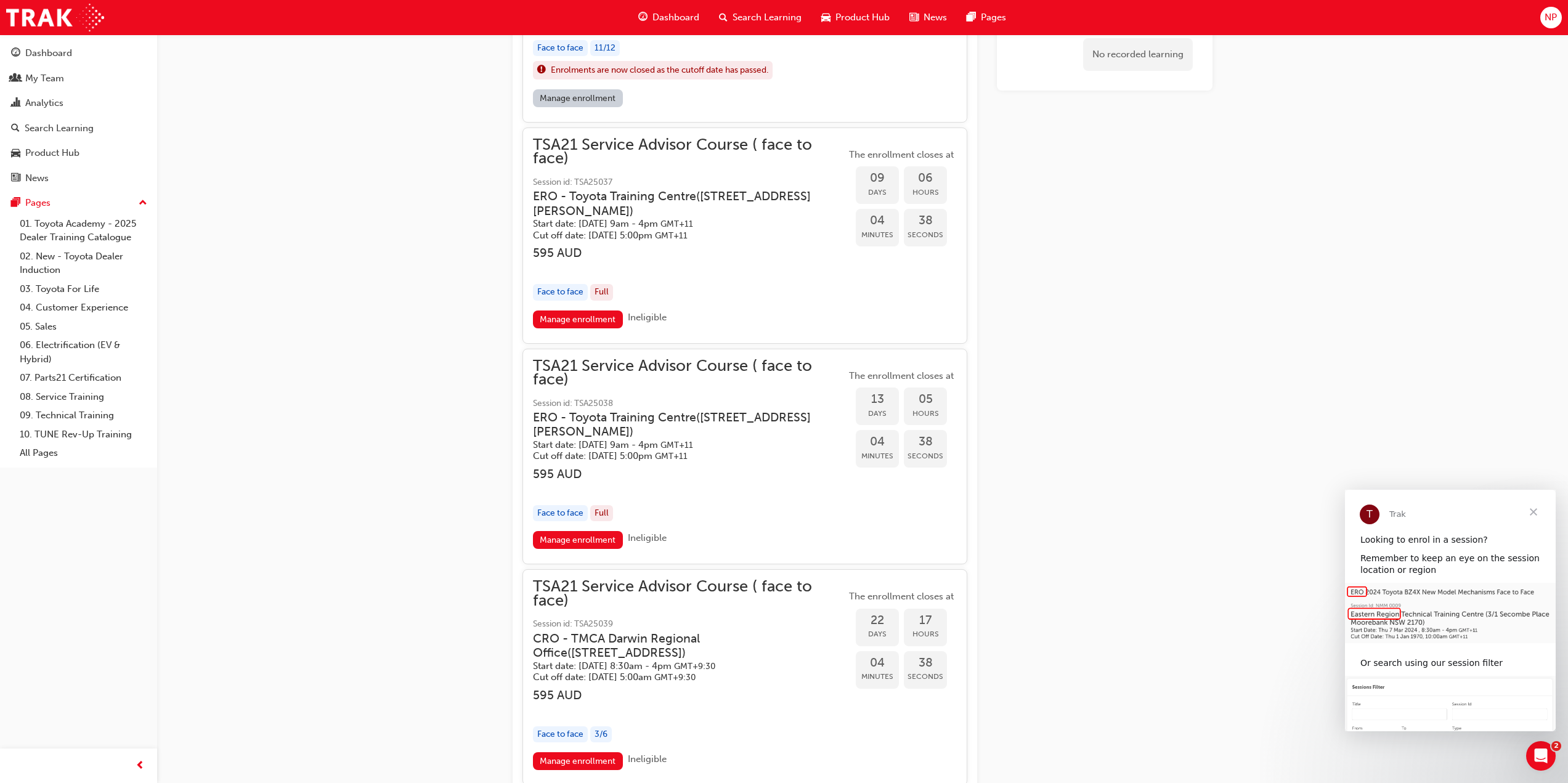
click at [619, 420] on h3 "ERO - Toyota Training Centre ( [STREET_ADDRESS][PERSON_NAME] )" at bounding box center [680, 425] width 293 height 29
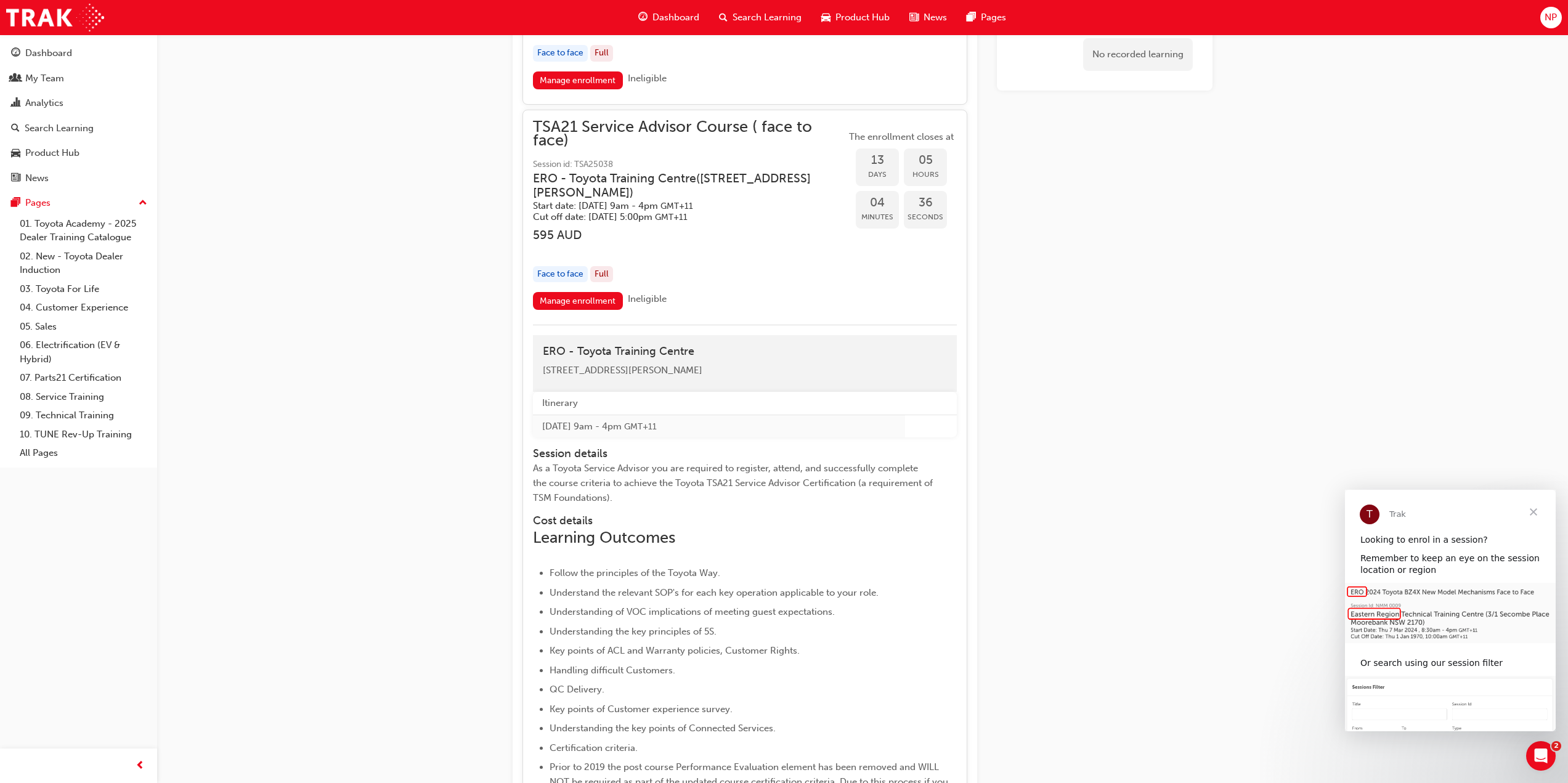
scroll to position [1540, 0]
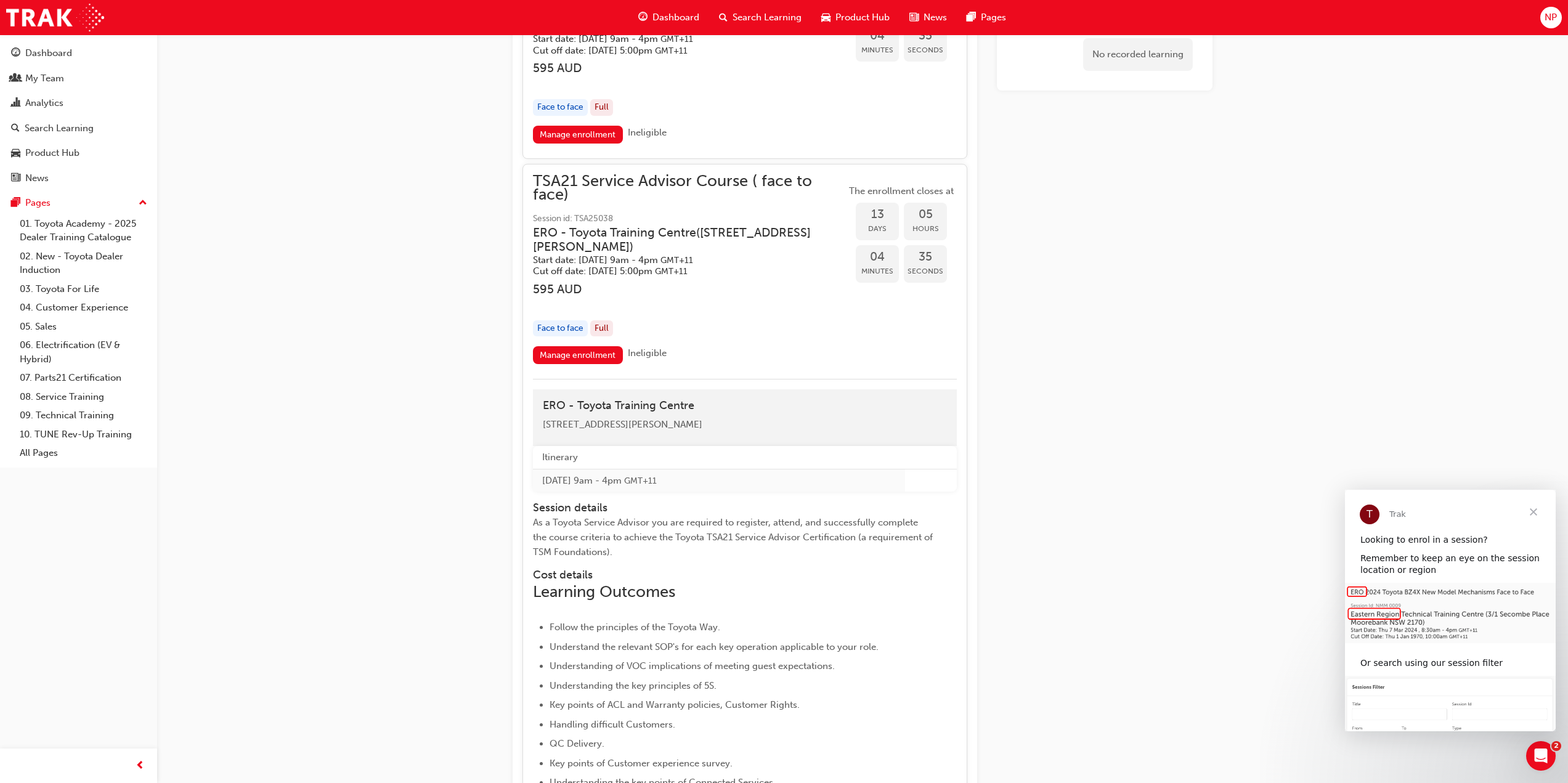
click at [578, 355] on link "Manage enrollment" at bounding box center [578, 355] width 90 height 18
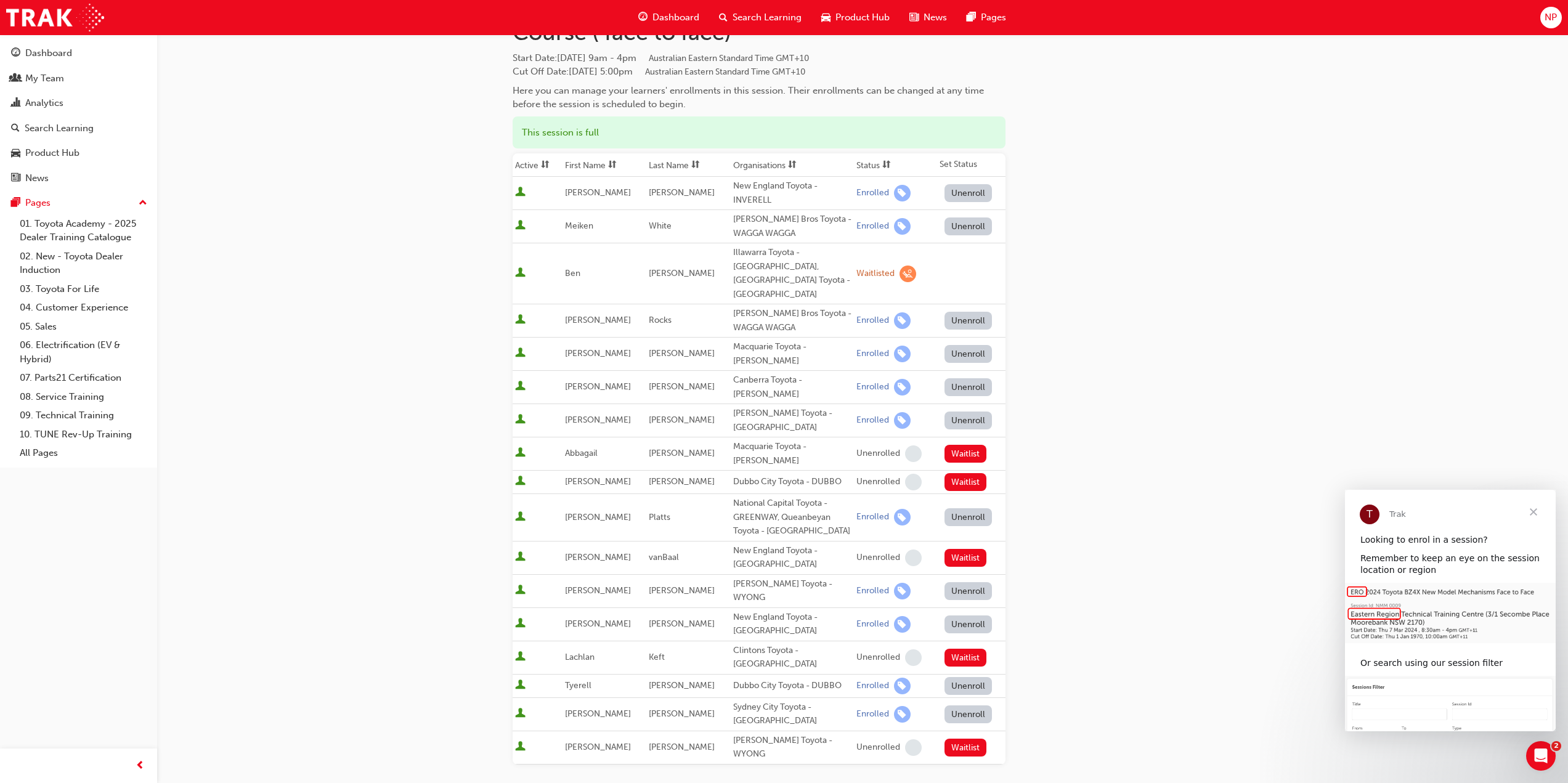
scroll to position [271, 0]
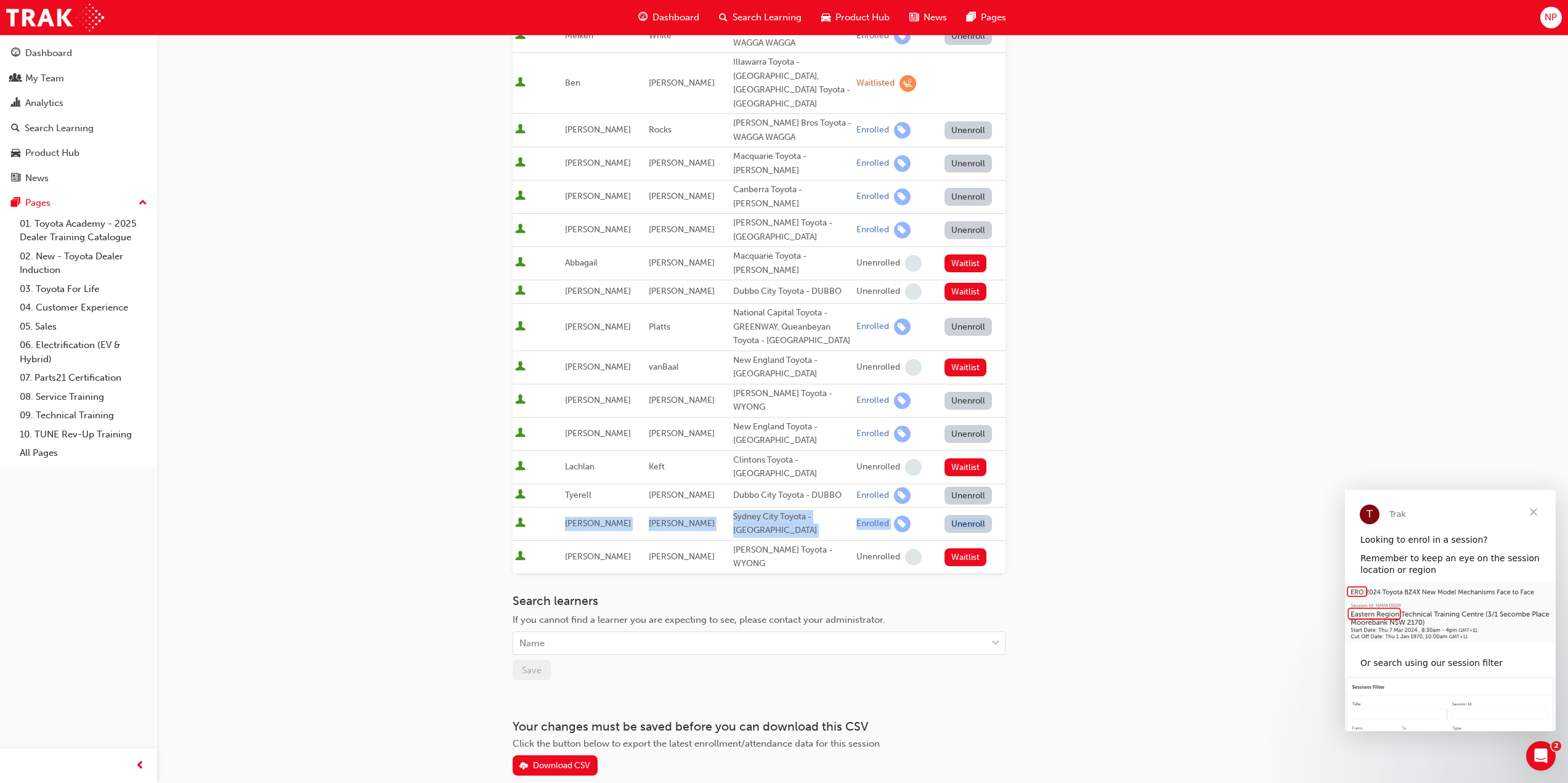
drag, startPoint x: 557, startPoint y: 467, endPoint x: 986, endPoint y: 465, distance: 429.0
click at [986, 507] on tr "[PERSON_NAME] Sydney City Toyota - WATERLOO Enrolled Unenroll" at bounding box center [759, 523] width 493 height 33
click at [1038, 461] on div "Go to session detail page Manage enrollment for TSA21 Service Advisor Course ( …" at bounding box center [863, 270] width 700 height 1012
drag, startPoint x: 842, startPoint y: 470, endPoint x: 902, endPoint y: 474, distance: 60.1
click at [902, 507] on td "Enrolled" at bounding box center [895, 523] width 83 height 33
